Goal: Transaction & Acquisition: Obtain resource

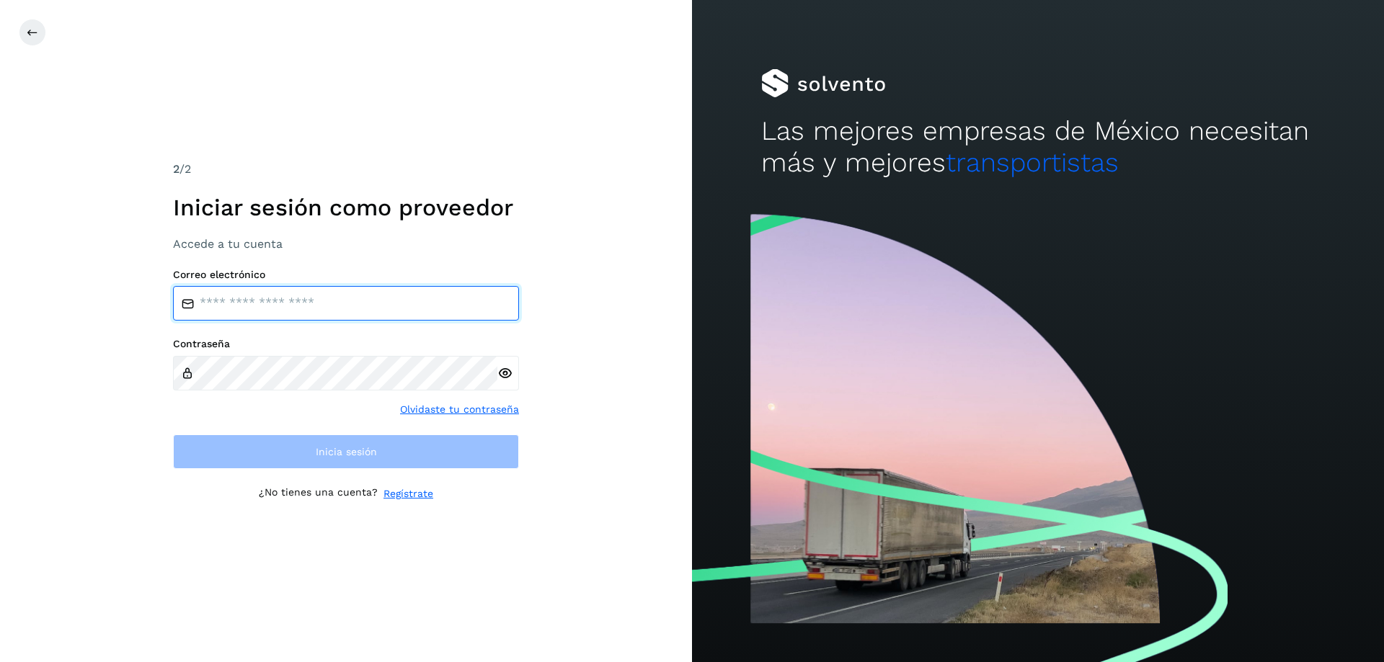
click at [291, 312] on input "email" at bounding box center [346, 303] width 346 height 35
type input "**********"
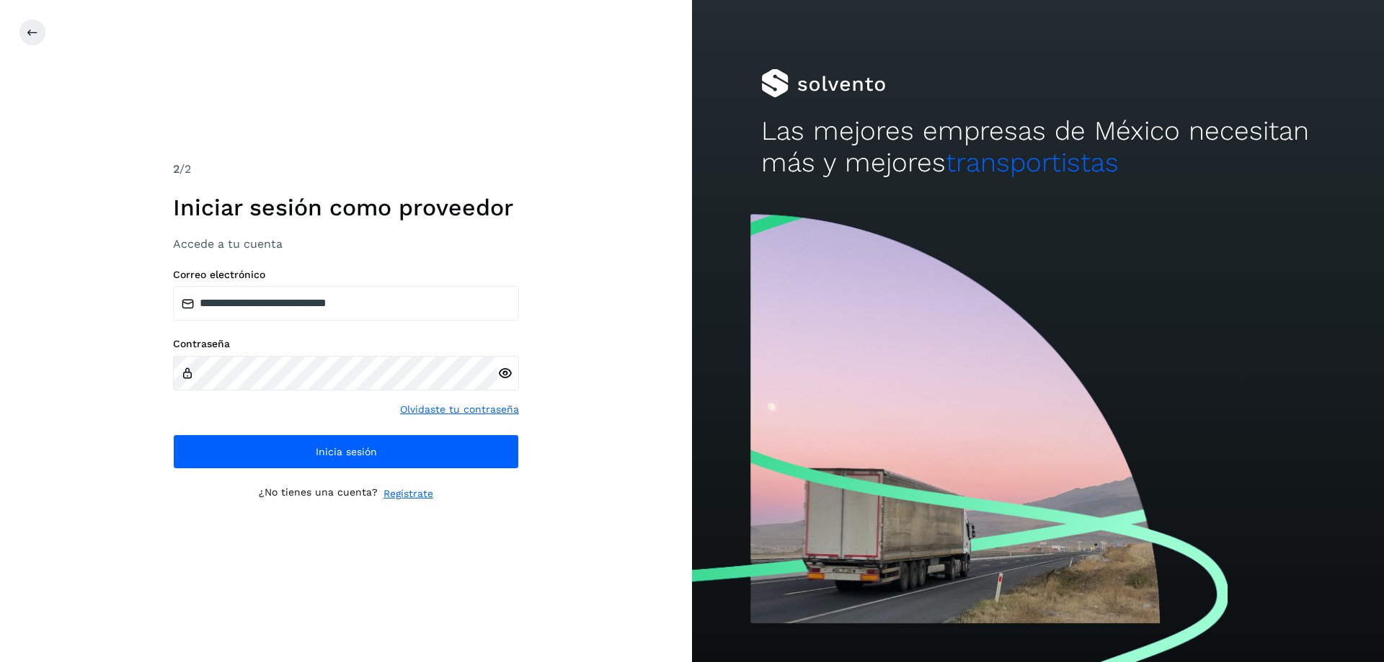
click at [507, 378] on icon at bounding box center [504, 373] width 15 height 15
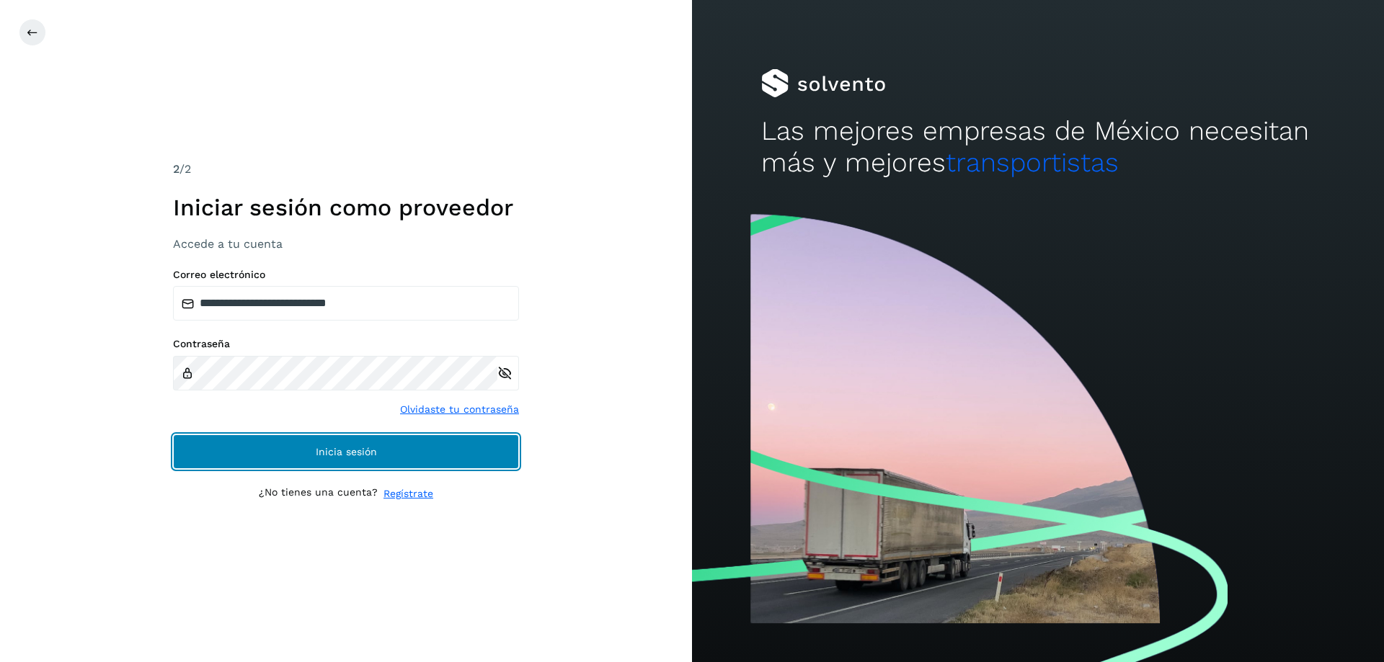
click at [355, 460] on button "Inicia sesión" at bounding box center [346, 452] width 346 height 35
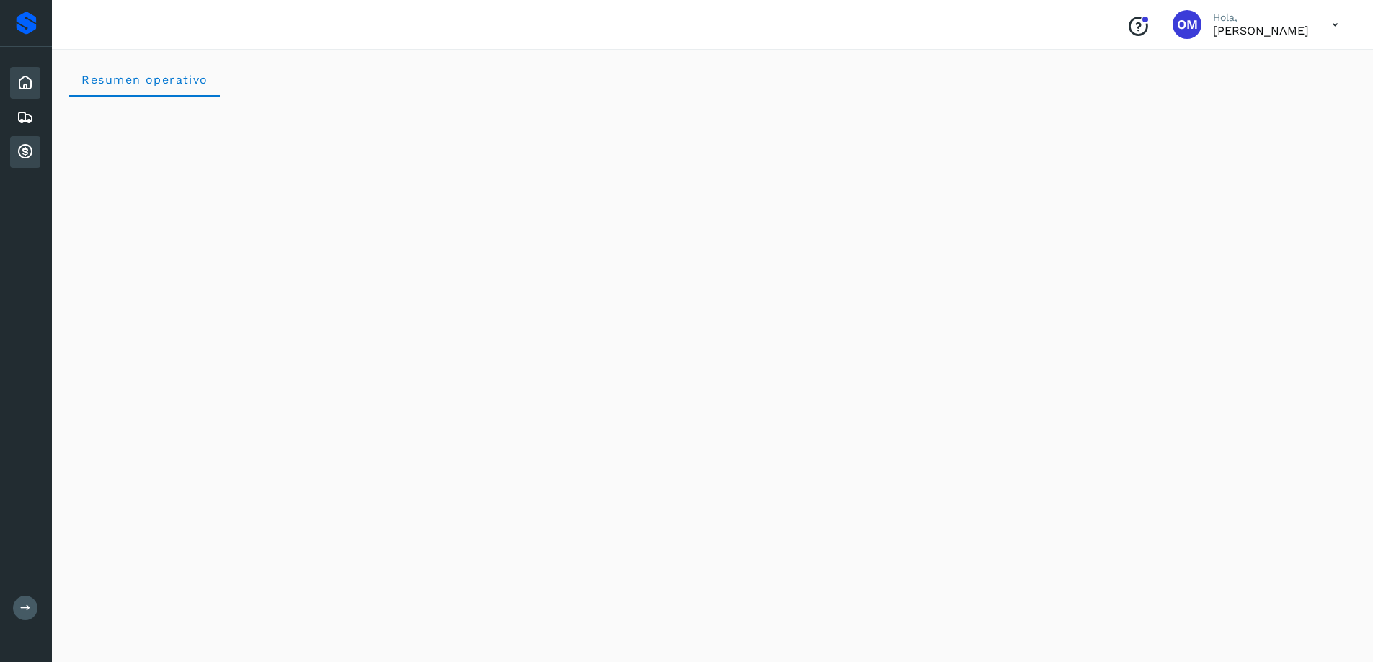
click at [19, 152] on icon at bounding box center [25, 151] width 17 height 17
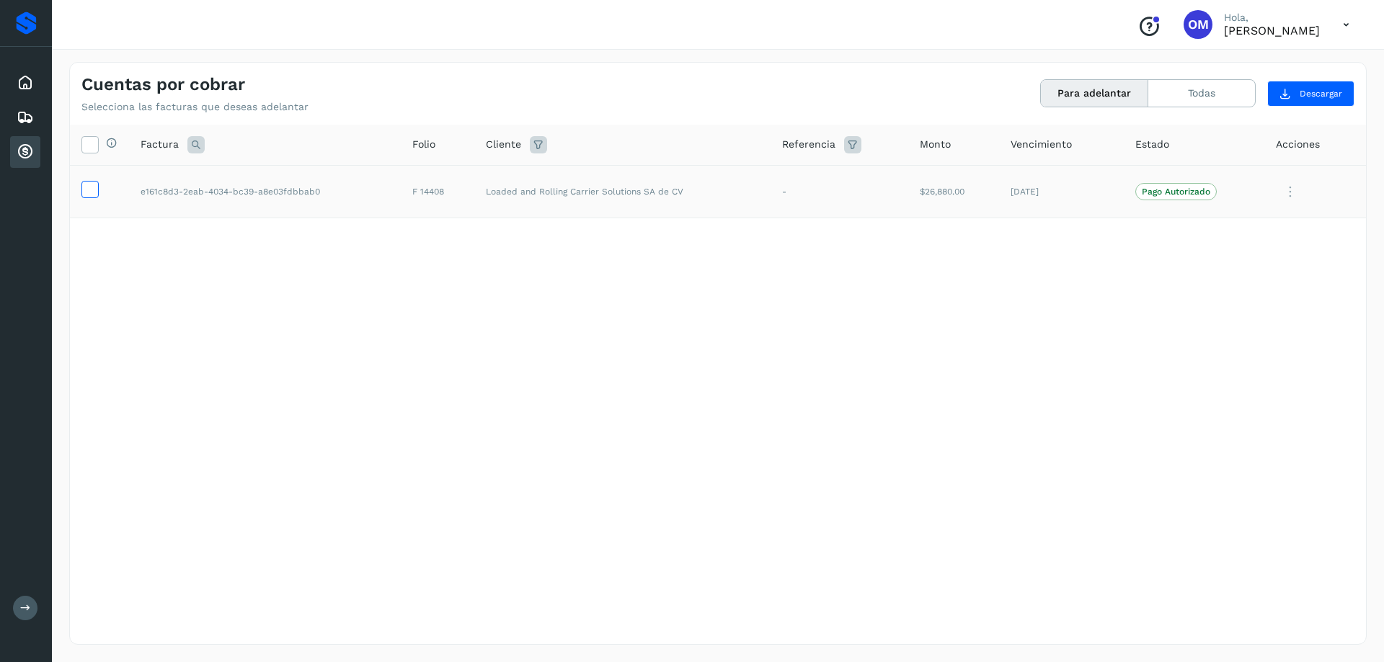
click at [88, 189] on icon at bounding box center [89, 188] width 15 height 15
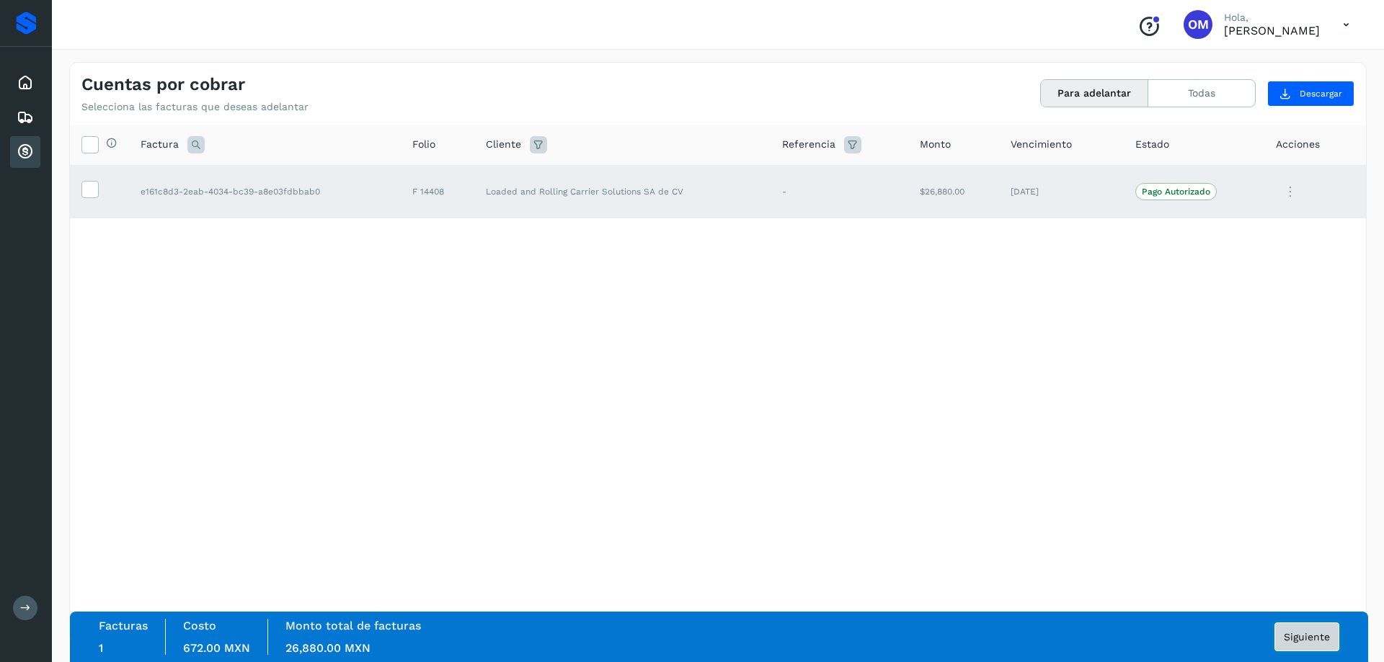
click at [1311, 639] on span "Siguiente" at bounding box center [1307, 637] width 46 height 10
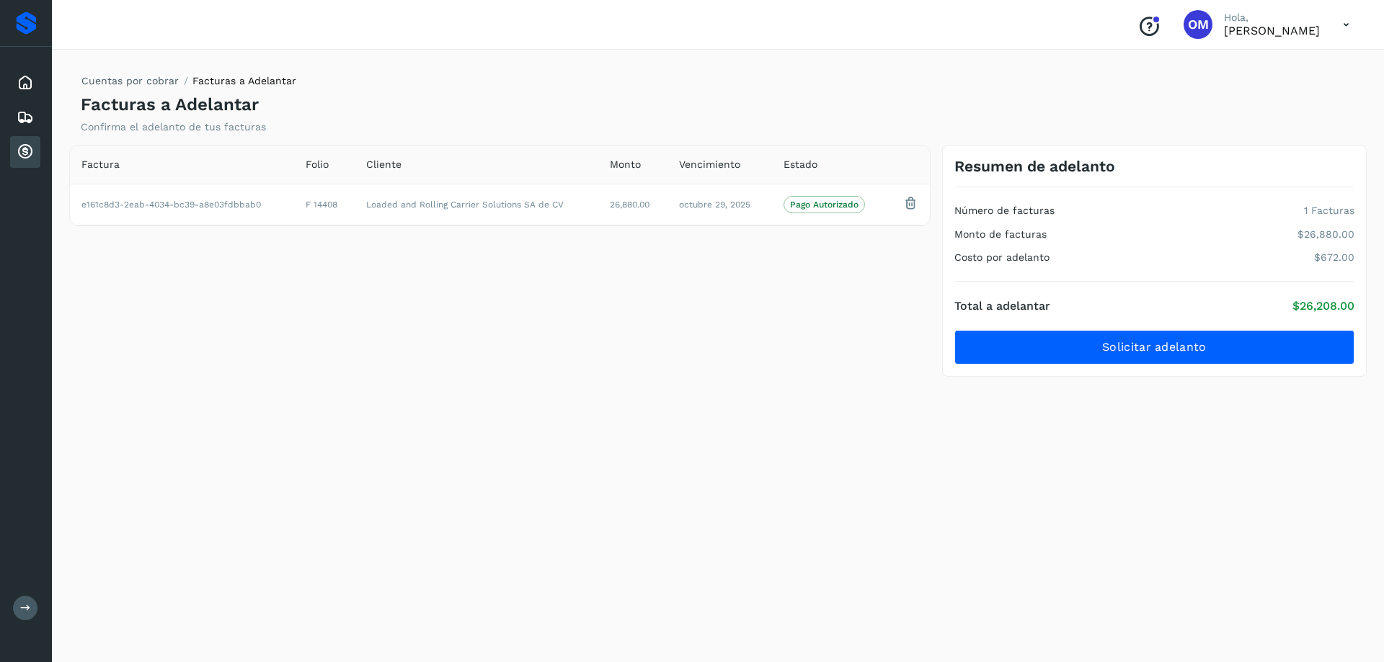
click at [555, 412] on div "Cuentas por cobrar Facturas a Adelantar Facturas a Adelantar Confirma el adelan…" at bounding box center [718, 353] width 1298 height 583
click at [17, 146] on icon at bounding box center [25, 151] width 17 height 17
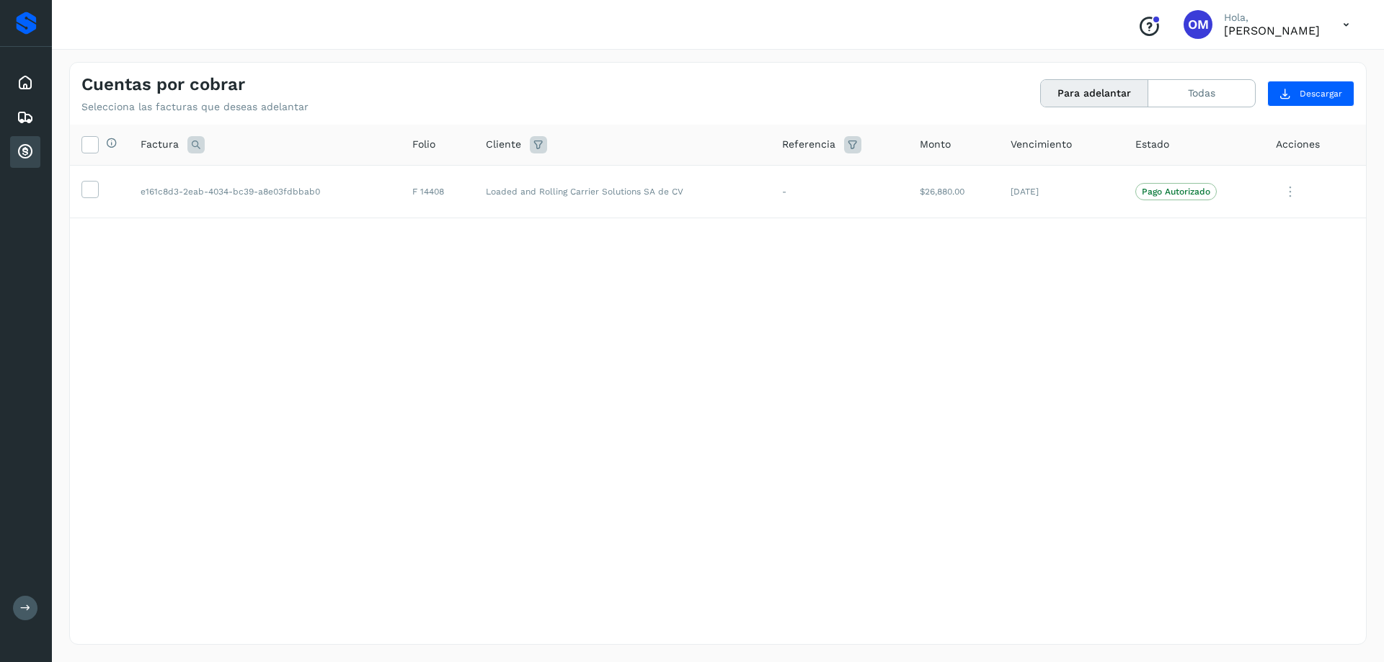
click at [1345, 28] on icon at bounding box center [1346, 25] width 30 height 30
click at [1234, 65] on div "Cerrar sesión" at bounding box center [1275, 64] width 172 height 27
